Goal: Task Accomplishment & Management: Manage account settings

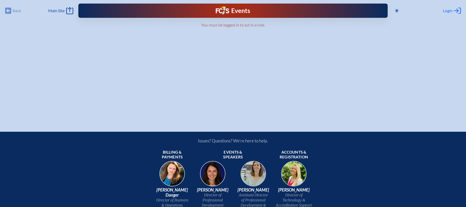
click at [448, 10] on span "Login" at bounding box center [448, 10] width 10 height 5
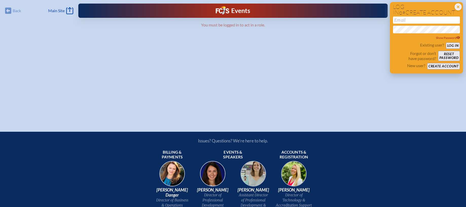
click at [405, 20] on input "email" at bounding box center [426, 19] width 67 height 7
type input "[EMAIL_ADDRESS][DOMAIN_NAME]"
click at [449, 44] on button "Log in" at bounding box center [453, 45] width 14 height 6
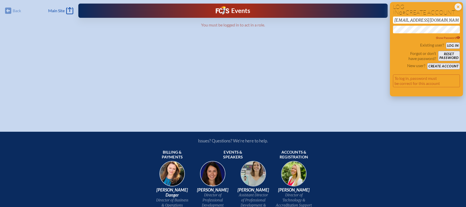
click at [446, 55] on button "Reset password" at bounding box center [449, 56] width 22 height 10
click at [379, 33] on div "Back Back Main Site Main Site Toggle to Dark Mode Close Login Area Log in or cr…" at bounding box center [233, 57] width 466 height 115
click at [446, 42] on button "Log in" at bounding box center [453, 45] width 14 height 6
click at [332, 75] on div "Back Back Main Site Main Site Toggle to Dark Mode Close Login Area Log in or cr…" at bounding box center [233, 57] width 466 height 115
click at [452, 45] on button "Log in" at bounding box center [453, 45] width 14 height 6
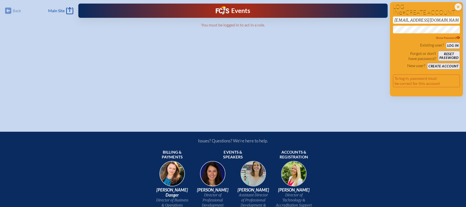
click at [386, 33] on div "Back Back Main Site Main Site Toggle to Dark Mode Close Login Area Log in or cr…" at bounding box center [233, 57] width 466 height 115
click at [452, 43] on button "Log in" at bounding box center [453, 45] width 14 height 6
click at [447, 54] on button "Reset password" at bounding box center [449, 56] width 22 height 10
click at [459, 8] on icon "Close Login Area" at bounding box center [458, 6] width 7 height 7
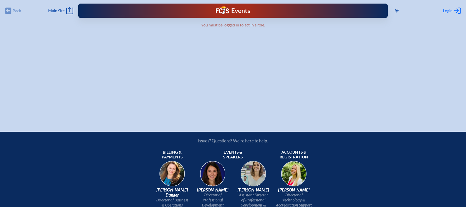
click at [449, 11] on span "Login" at bounding box center [448, 10] width 10 height 5
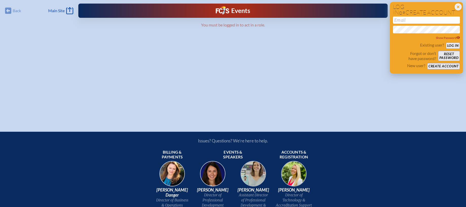
click at [402, 17] on input "email" at bounding box center [426, 19] width 67 height 7
type input "[EMAIL_ADDRESS][DOMAIN_NAME]"
click at [457, 44] on button "Log in" at bounding box center [453, 45] width 14 height 6
